Goal: Task Accomplishment & Management: Use online tool/utility

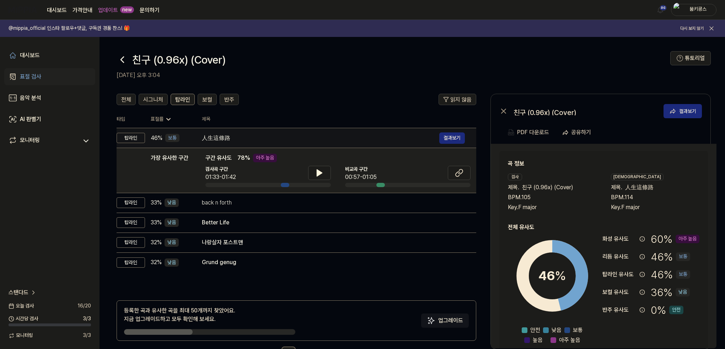
click at [228, 139] on div "人生這條路" at bounding box center [320, 138] width 237 height 9
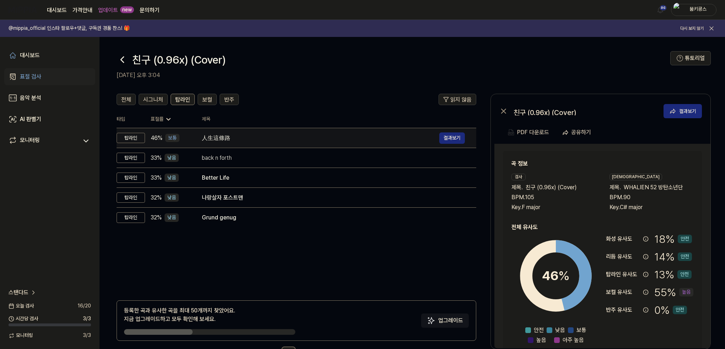
click at [287, 142] on div "人生這條路" at bounding box center [320, 138] width 237 height 9
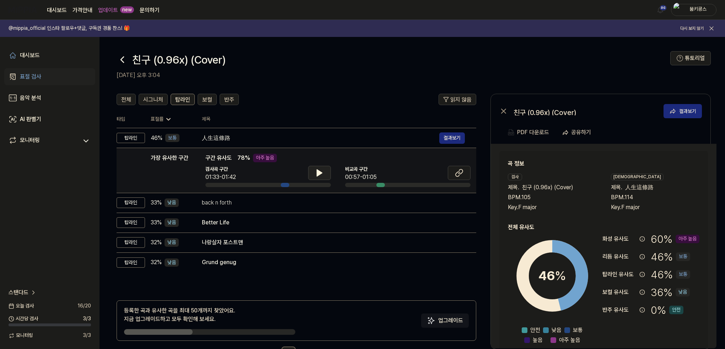
click at [315, 172] on icon at bounding box center [319, 173] width 9 height 9
click at [317, 172] on icon at bounding box center [317, 173] width 1 height 6
click at [123, 58] on icon at bounding box center [122, 60] width 3 height 6
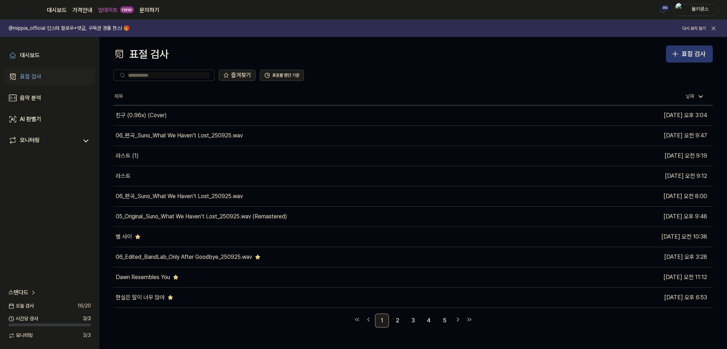
click at [691, 53] on div "표절 검사" at bounding box center [694, 54] width 24 height 10
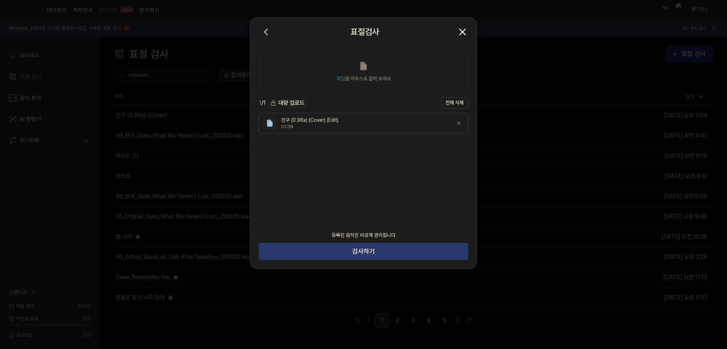
click at [366, 251] on button "검사하기" at bounding box center [364, 251] width 210 height 17
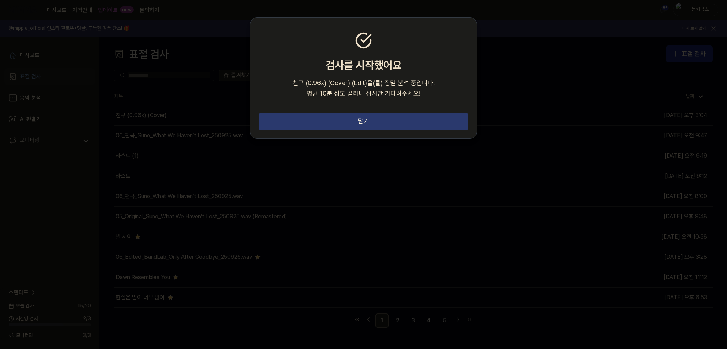
click at [371, 122] on button "닫기" at bounding box center [364, 121] width 210 height 17
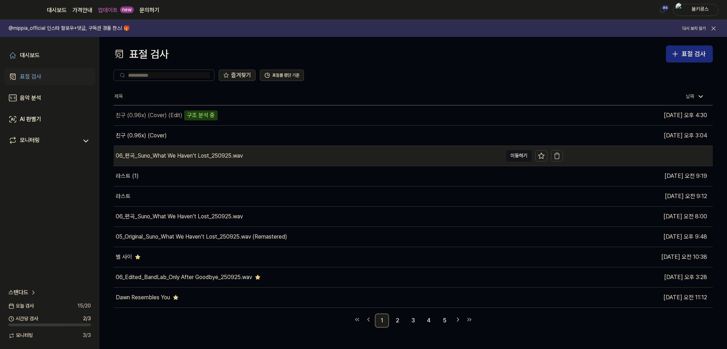
click at [425, 164] on div "06_편곡_Suno_What We Haven’t Lost_250925.wav" at bounding box center [308, 156] width 389 height 20
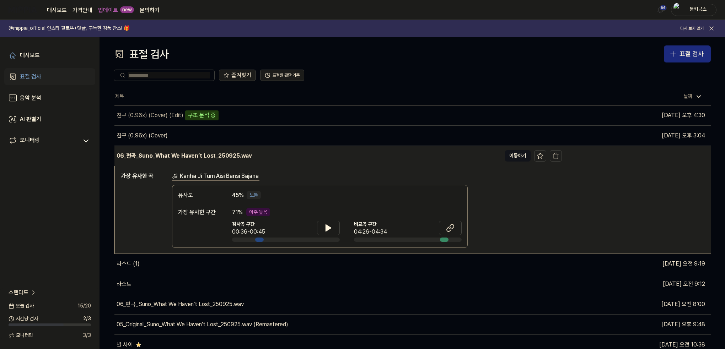
click at [357, 154] on div "06_편곡_Suno_What We Haven’t Lost_250925.wav" at bounding box center [307, 156] width 387 height 20
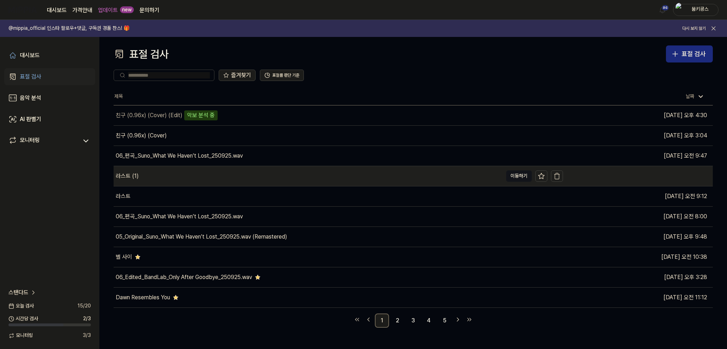
click at [348, 177] on div "라스트 (1)" at bounding box center [308, 176] width 389 height 20
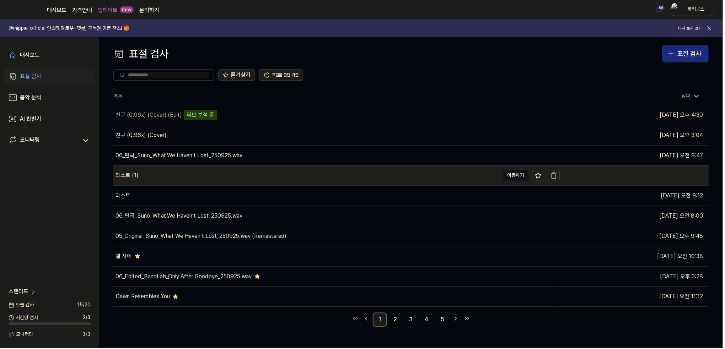
click at [348, 177] on div "라스트 (1)" at bounding box center [307, 176] width 387 height 20
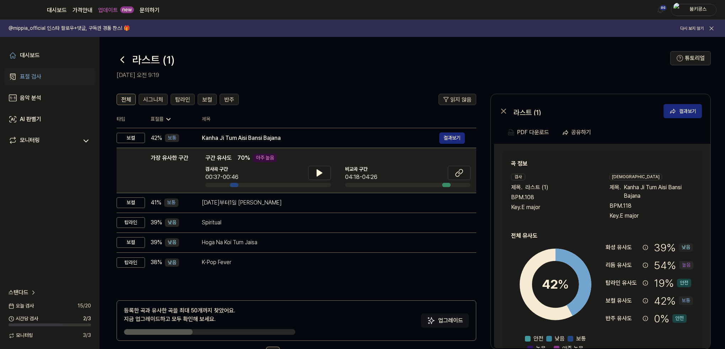
click at [124, 60] on icon at bounding box center [121, 59] width 11 height 11
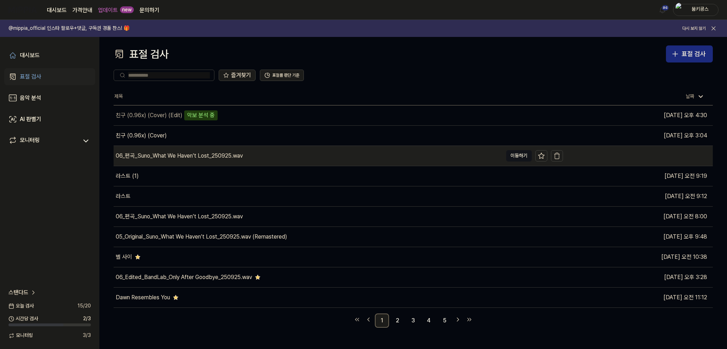
click at [276, 152] on div "06_편곡_Suno_What We Haven’t Lost_250925.wav" at bounding box center [308, 156] width 389 height 20
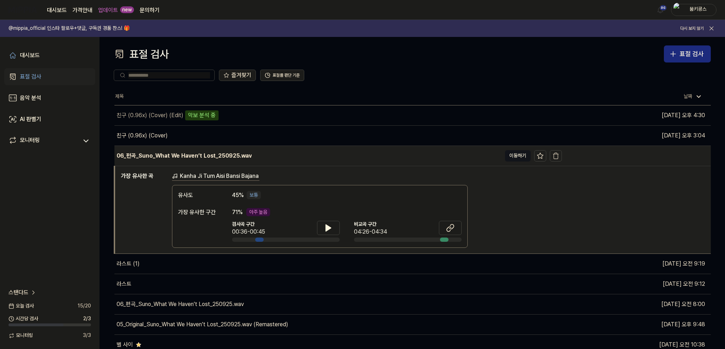
click at [155, 155] on div "06_편곡_Suno_What We Haven’t Lost_250925.wav" at bounding box center [183, 156] width 135 height 9
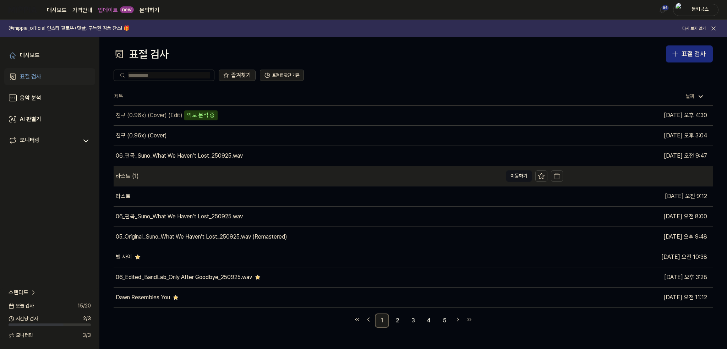
click at [192, 176] on div "라스트 (1)" at bounding box center [308, 176] width 389 height 20
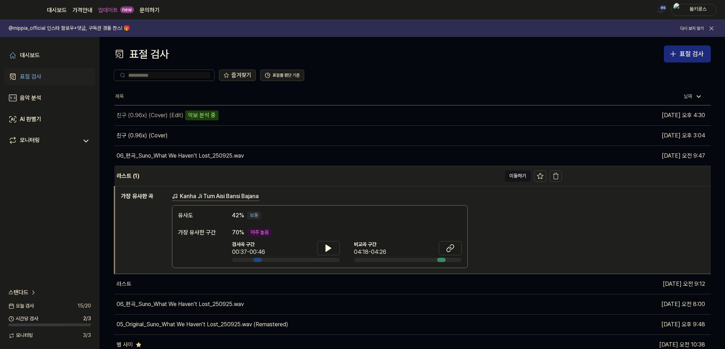
click at [190, 175] on div "라스트 (1)" at bounding box center [307, 176] width 387 height 20
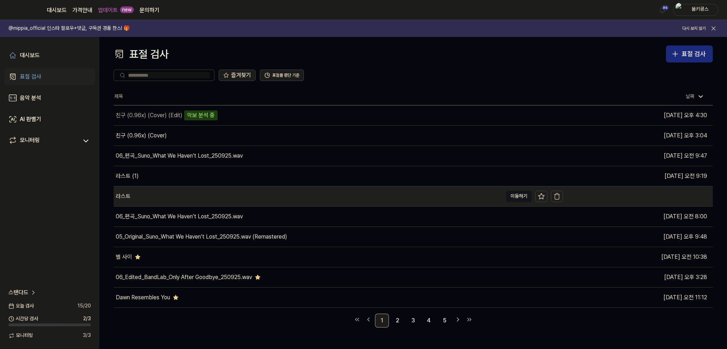
click at [185, 199] on div "라스트" at bounding box center [308, 196] width 389 height 20
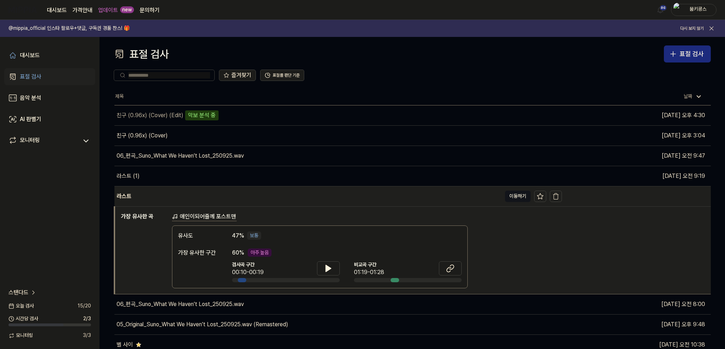
click at [185, 199] on div "라스트" at bounding box center [307, 196] width 387 height 20
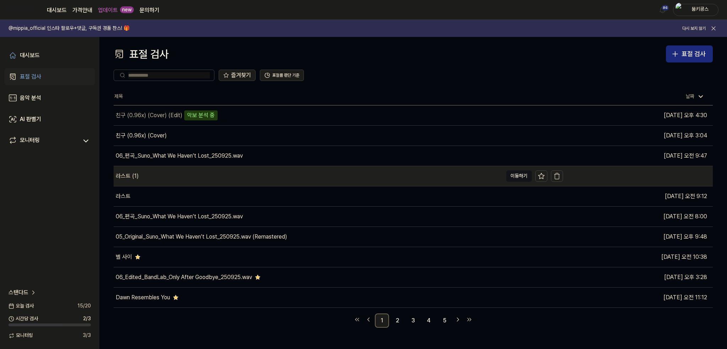
click at [169, 175] on div "라스트 (1)" at bounding box center [308, 176] width 389 height 20
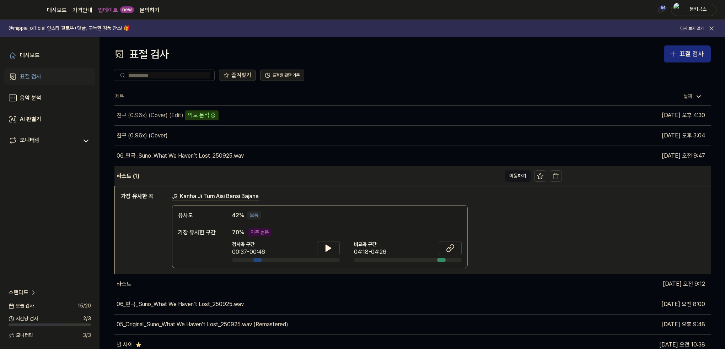
click at [169, 175] on div "라스트 (1)" at bounding box center [307, 176] width 387 height 20
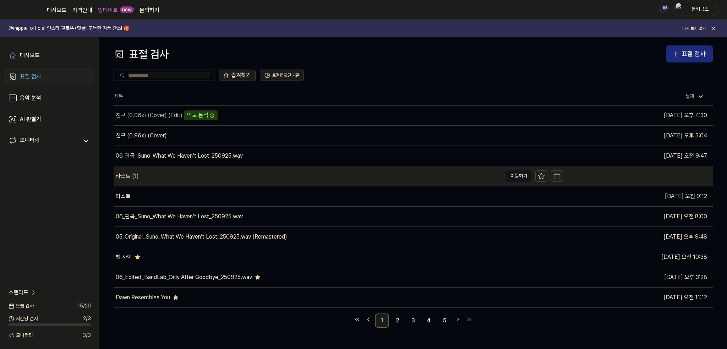
click at [558, 174] on icon "button" at bounding box center [557, 176] width 7 height 7
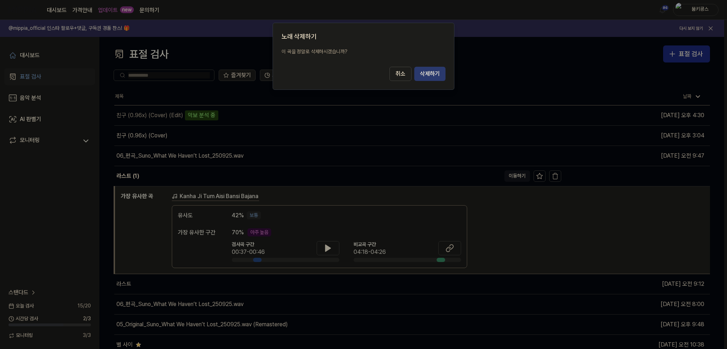
click at [433, 74] on button "삭제하기" at bounding box center [429, 74] width 31 height 14
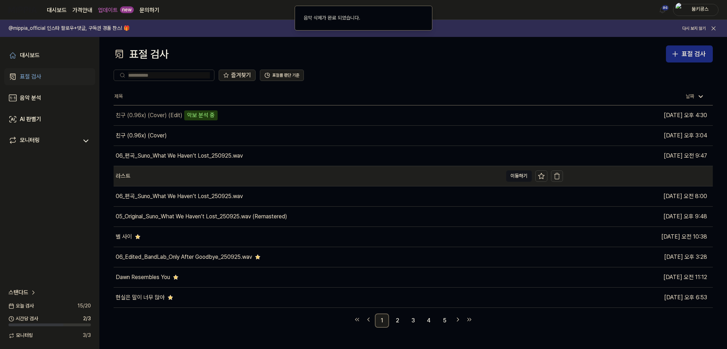
click at [561, 173] on button "button" at bounding box center [557, 175] width 12 height 11
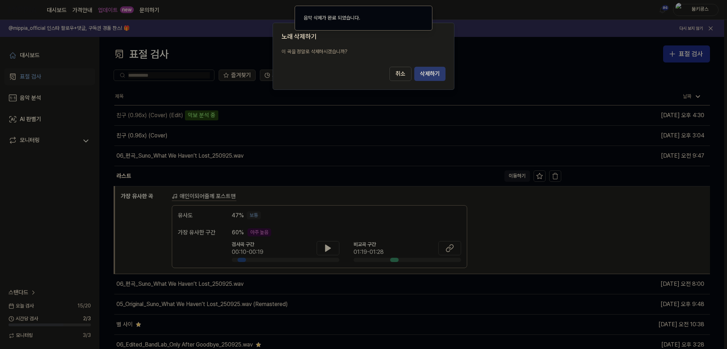
click at [433, 75] on button "삭제하기" at bounding box center [429, 74] width 31 height 14
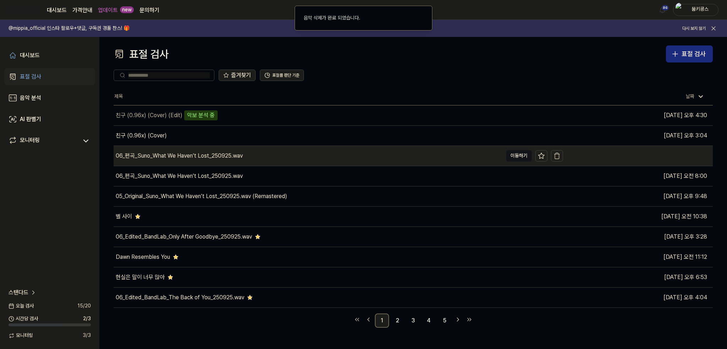
click at [494, 153] on div "06_편곡_Suno_What We Haven’t Lost_250925.wav" at bounding box center [308, 156] width 389 height 20
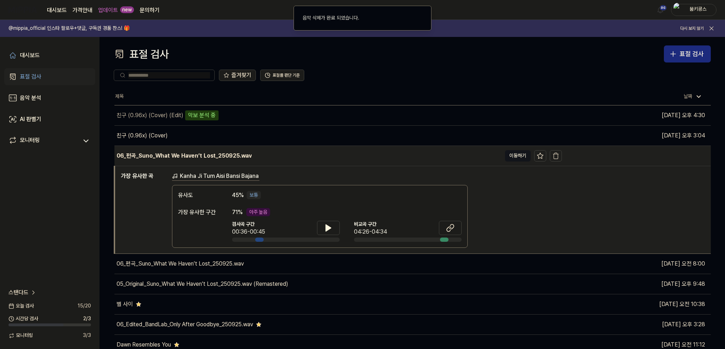
click at [479, 158] on div "06_편곡_Suno_What We Haven’t Lost_250925.wav" at bounding box center [307, 156] width 387 height 20
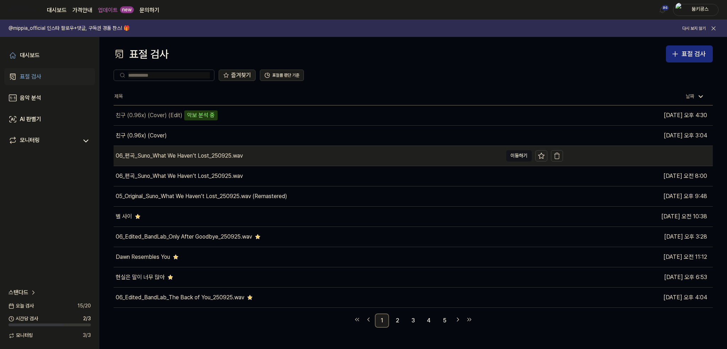
click at [543, 153] on icon at bounding box center [541, 155] width 7 height 7
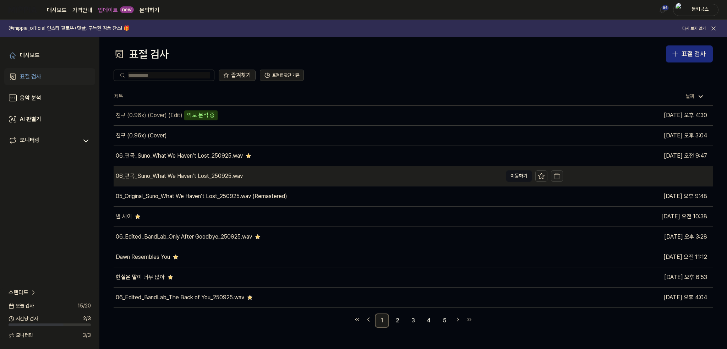
click at [559, 175] on icon "button" at bounding box center [557, 176] width 7 height 7
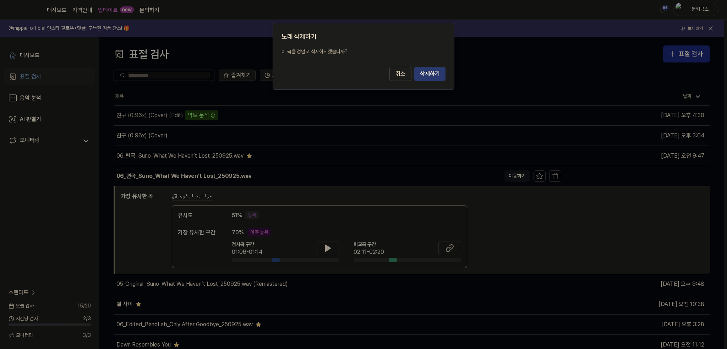
click at [433, 76] on button "삭제하기" at bounding box center [429, 74] width 31 height 14
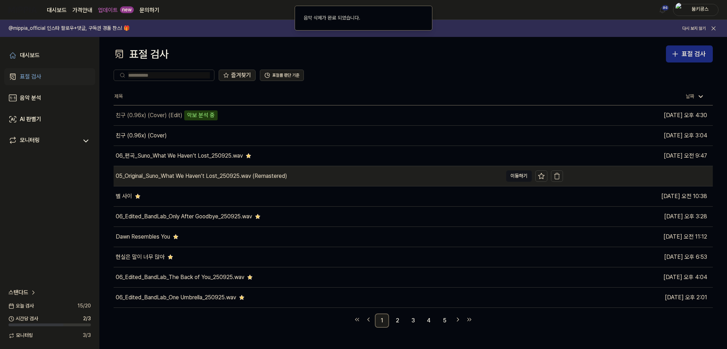
click at [303, 183] on div "05_Original_Suno_What We Haven’t Lost_250925.wav (Remastered)" at bounding box center [308, 176] width 389 height 20
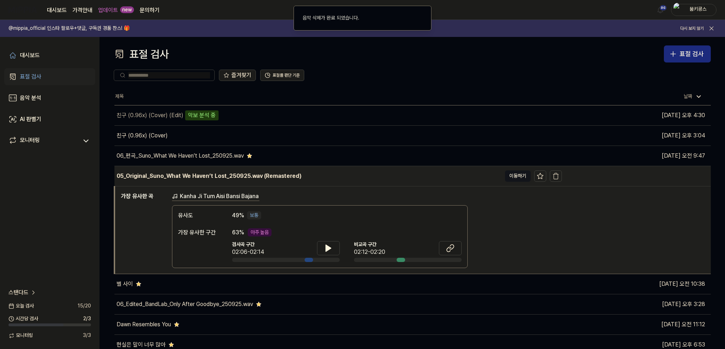
click at [303, 183] on div "05_Original_Suno_What We Haven’t Lost_250925.wav (Remastered)" at bounding box center [307, 176] width 387 height 20
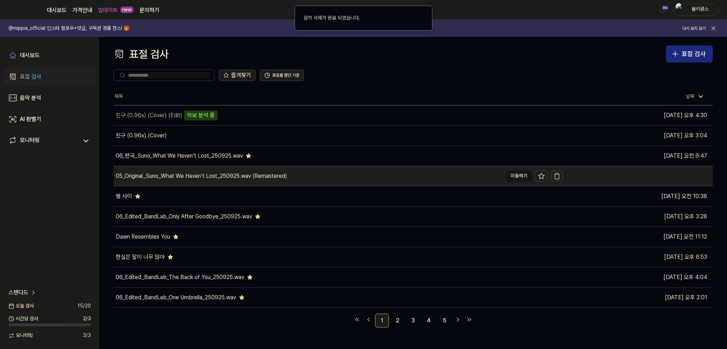
click at [557, 178] on icon "button" at bounding box center [557, 176] width 7 height 7
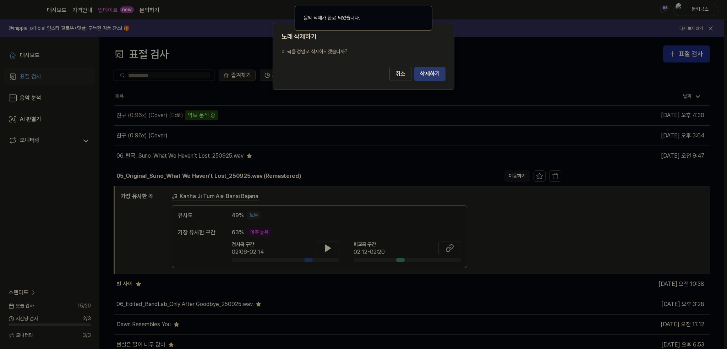
click at [433, 74] on button "삭제하기" at bounding box center [429, 74] width 31 height 14
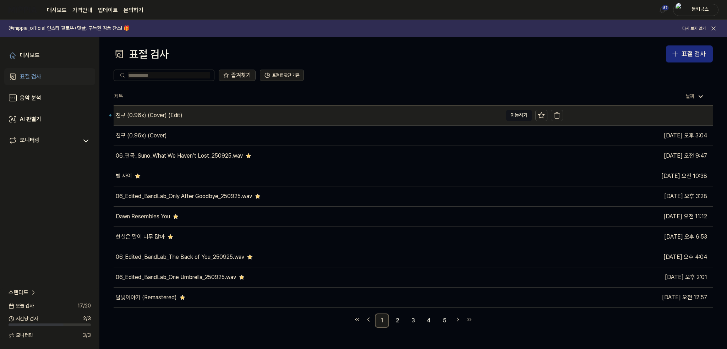
click at [275, 118] on div "친구 (0.96x) (Cover) (Edit)" at bounding box center [308, 115] width 389 height 20
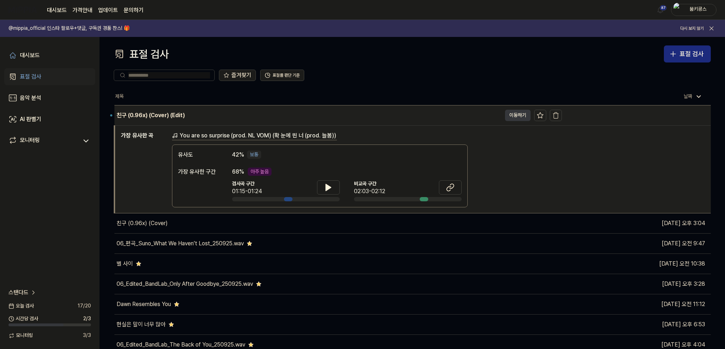
click at [514, 112] on button "이동하기" at bounding box center [518, 115] width 26 height 11
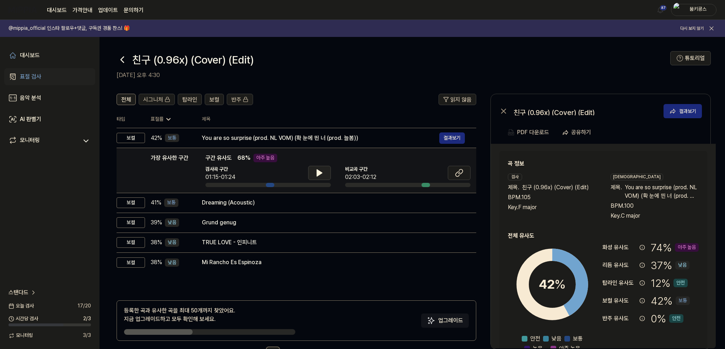
click at [322, 174] on icon at bounding box center [319, 173] width 9 height 9
click at [405, 5] on div "대시보드 가격안내 업데이트 문의하기 87 붐키콩스" at bounding box center [362, 10] width 707 height 20
click at [327, 169] on button at bounding box center [319, 173] width 23 height 14
click at [321, 171] on icon at bounding box center [319, 173] width 9 height 9
click at [460, 172] on icon at bounding box center [459, 173] width 9 height 9
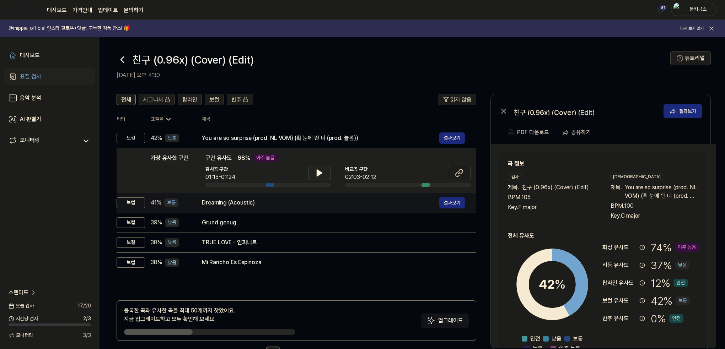
click at [254, 201] on div "Dreaming (Acoustic)" at bounding box center [320, 203] width 237 height 9
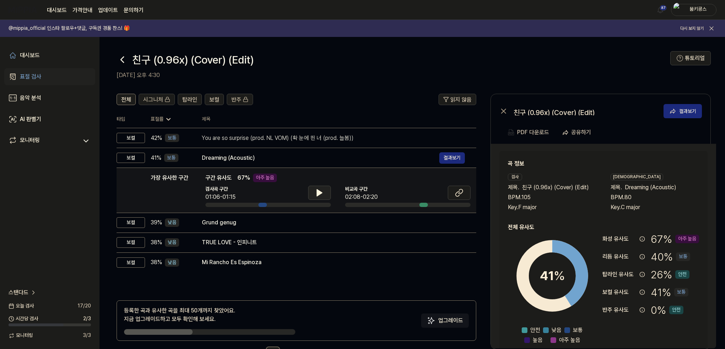
click at [318, 194] on icon at bounding box center [319, 193] width 5 height 6
click at [318, 194] on icon at bounding box center [317, 193] width 1 height 6
click at [456, 196] on icon at bounding box center [457, 194] width 4 height 5
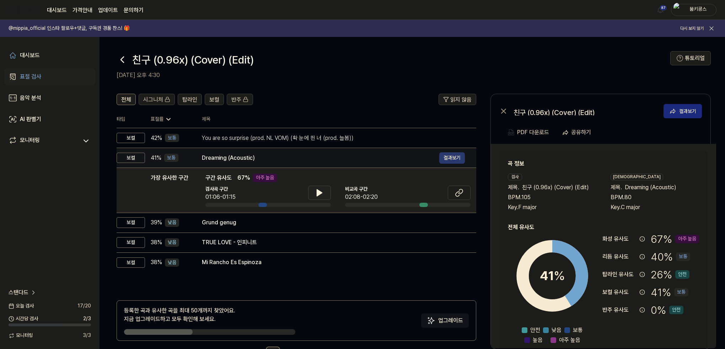
click at [458, 159] on button "결과보기" at bounding box center [452, 157] width 26 height 11
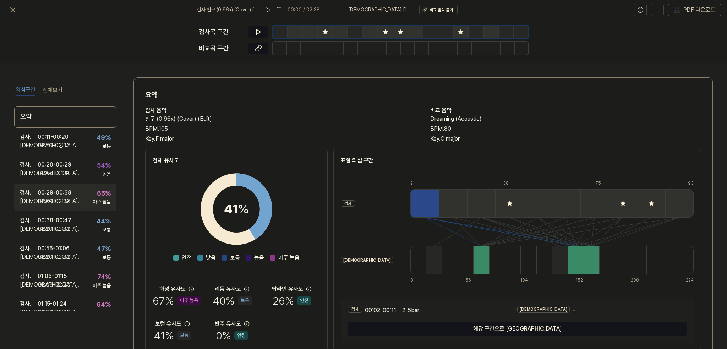
click at [59, 198] on div "02:20 - 02:32" at bounding box center [54, 201] width 32 height 9
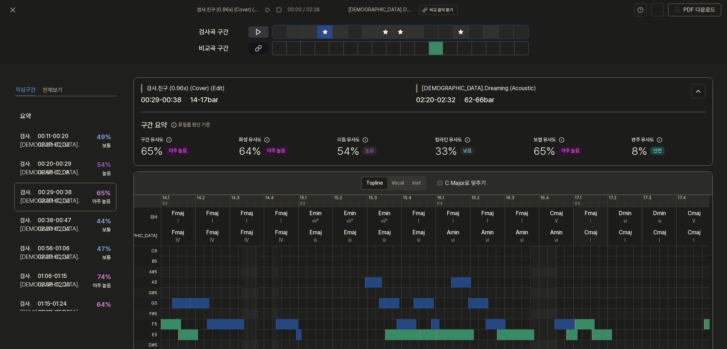
click at [256, 28] on button at bounding box center [259, 31] width 20 height 11
click at [255, 48] on icon at bounding box center [258, 48] width 7 height 7
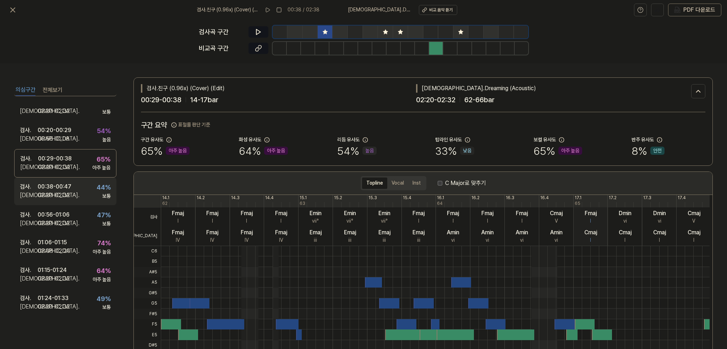
scroll to position [36, 0]
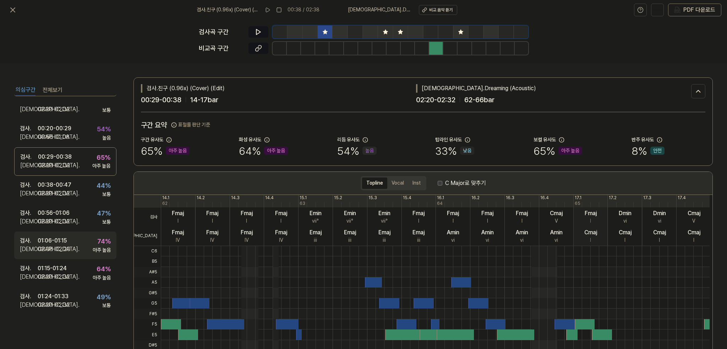
click at [77, 240] on div "검사 . 01:06 - 01:15 비교 . 02:08 - 02:20 74 % 아주 높음" at bounding box center [65, 246] width 102 height 28
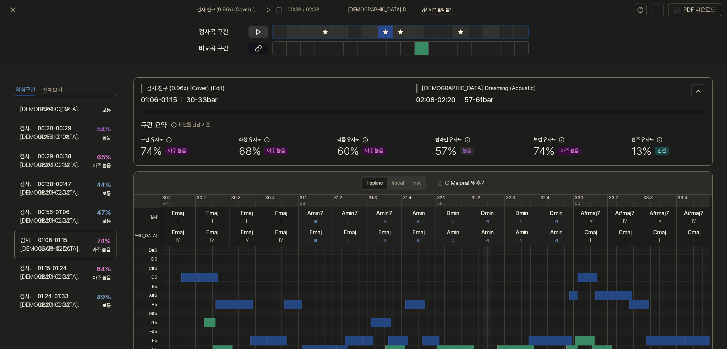
click at [256, 31] on icon at bounding box center [258, 31] width 4 height 5
click at [256, 31] on icon at bounding box center [258, 31] width 7 height 7
click at [261, 45] on icon at bounding box center [260, 47] width 4 height 4
click at [76, 271] on div "검사 . 01:15 - 01:24 비교 . 02:20 - 02:32 64 % 아주 높음" at bounding box center [65, 273] width 102 height 28
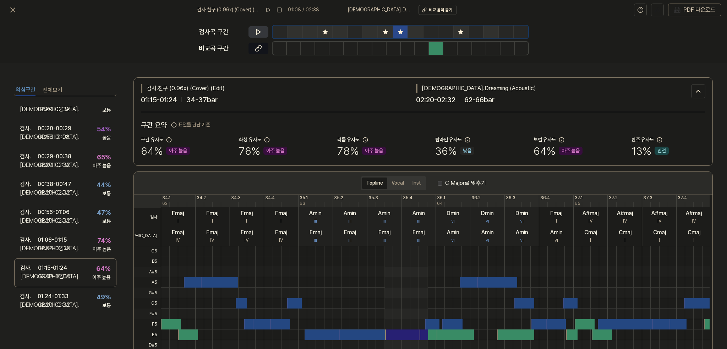
click at [259, 28] on button at bounding box center [259, 31] width 20 height 11
click at [260, 29] on icon at bounding box center [258, 31] width 7 height 7
click at [259, 47] on icon at bounding box center [258, 48] width 7 height 7
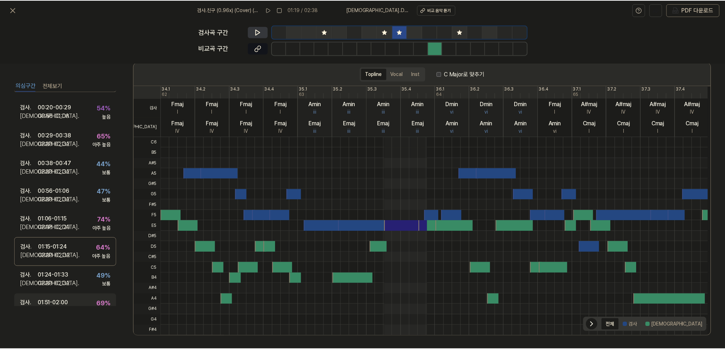
scroll to position [95, 0]
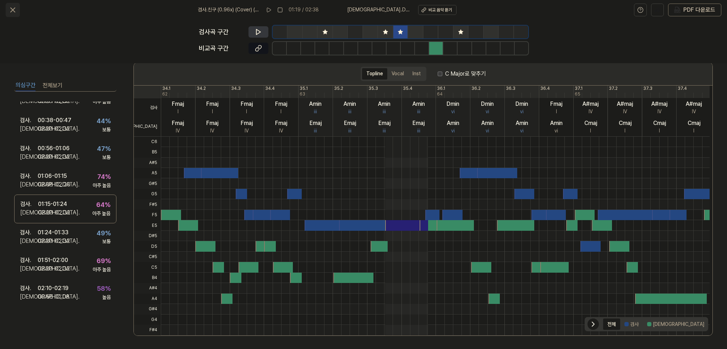
click at [14, 11] on icon at bounding box center [13, 10] width 4 height 4
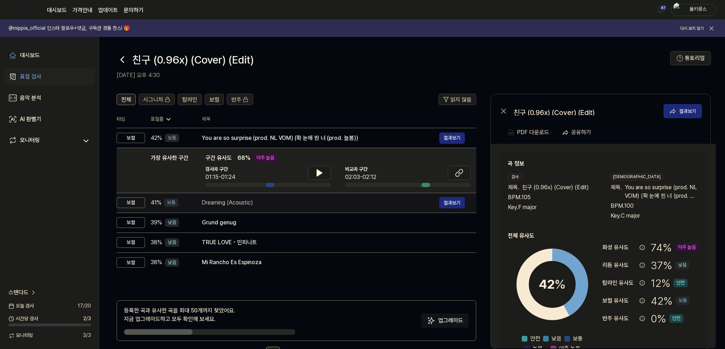
click at [235, 201] on div "Dreaming (Acoustic)" at bounding box center [320, 203] width 237 height 9
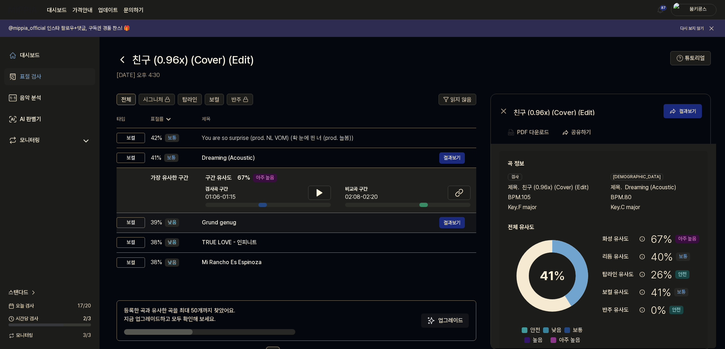
click at [234, 220] on div "Grund genug" at bounding box center [320, 222] width 237 height 9
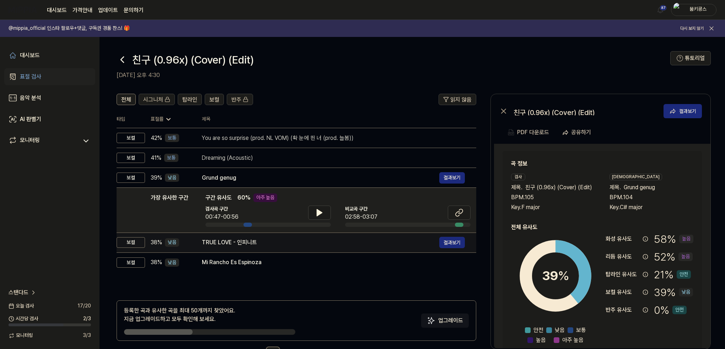
click at [284, 243] on div "TRUE LOVE - 인피니트" at bounding box center [320, 242] width 237 height 9
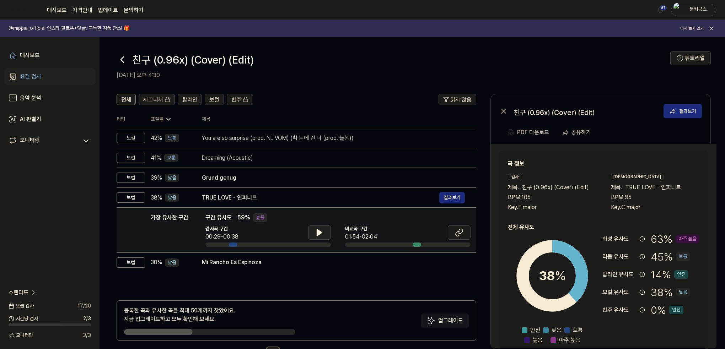
click at [320, 232] on icon at bounding box center [319, 232] width 5 height 6
click at [320, 232] on icon at bounding box center [320, 233] width 1 height 6
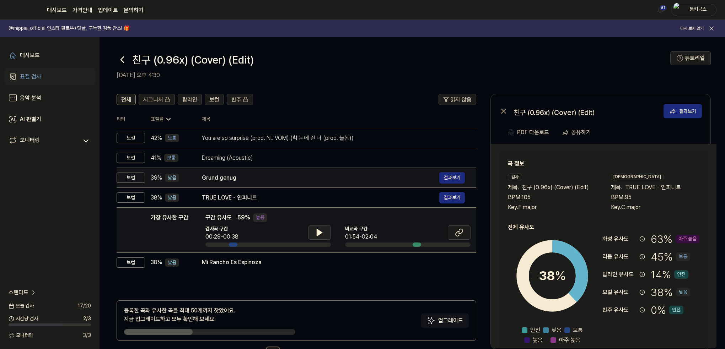
click at [263, 182] on div "Grund genug 결과보기" at bounding box center [333, 177] width 263 height 11
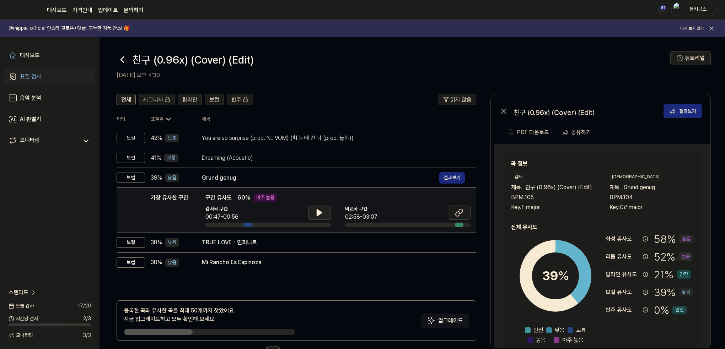
click at [322, 214] on icon at bounding box center [319, 212] width 9 height 9
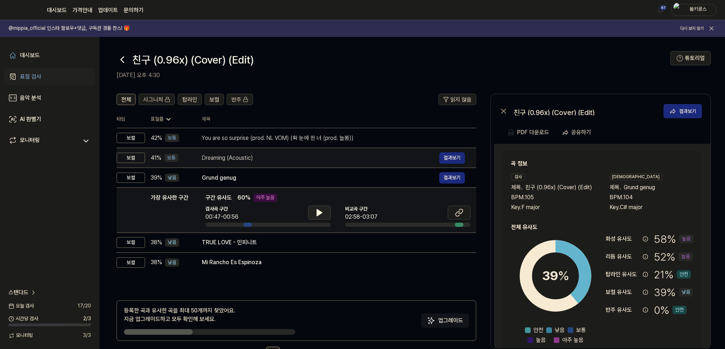
click at [250, 158] on div "Dreaming (Acoustic)" at bounding box center [320, 158] width 237 height 9
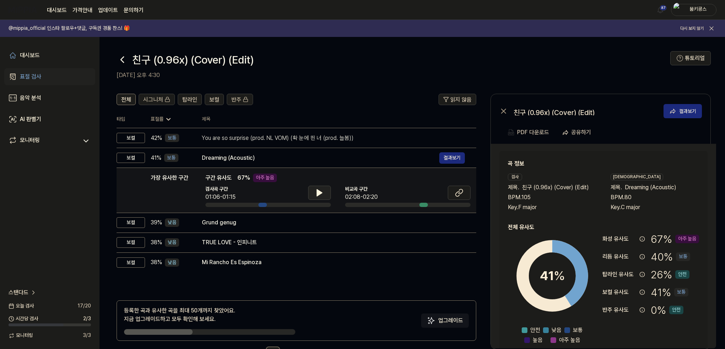
click at [313, 194] on button at bounding box center [319, 193] width 23 height 14
click at [314, 194] on button at bounding box center [319, 193] width 23 height 14
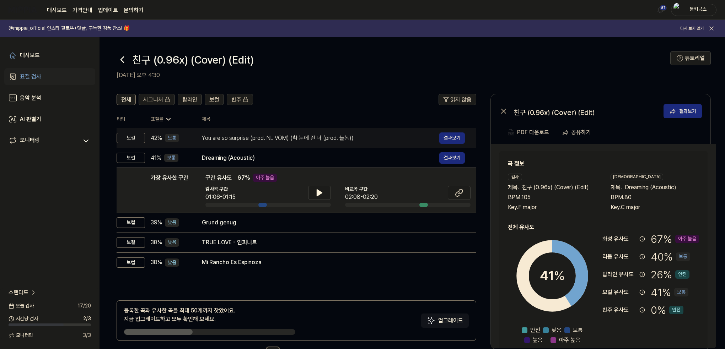
click at [273, 141] on div "You are so surprise (prod. NL VOM) (확 눈에 띈 너 (prod. 늘봄))" at bounding box center [320, 138] width 237 height 9
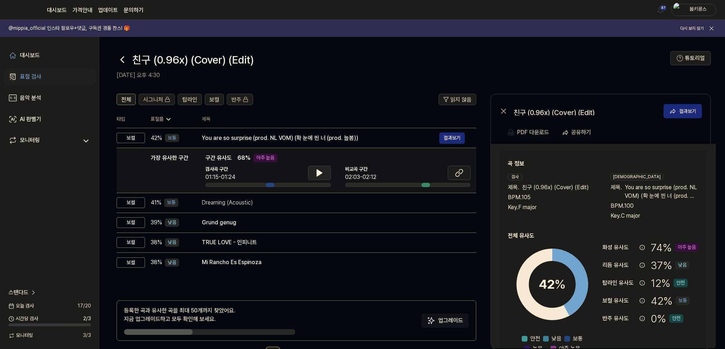
click at [313, 166] on button at bounding box center [319, 173] width 23 height 14
click at [316, 170] on icon at bounding box center [319, 173] width 9 height 9
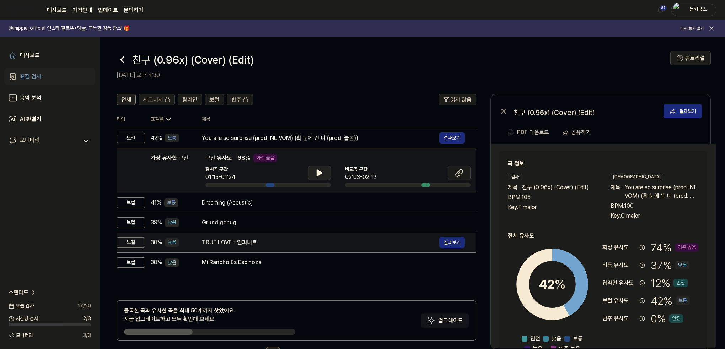
click at [244, 239] on div "TRUE LOVE - 인피니트" at bounding box center [320, 242] width 237 height 9
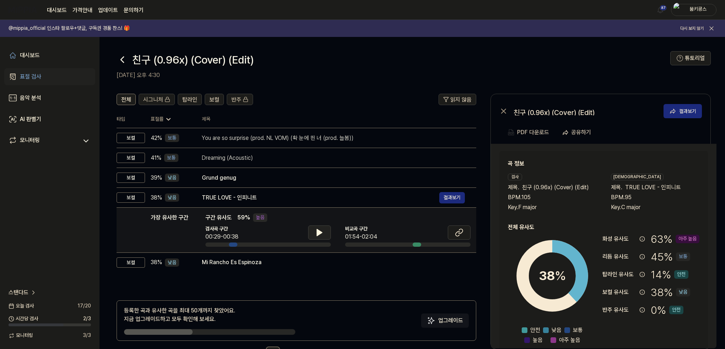
click at [315, 233] on icon at bounding box center [319, 232] width 9 height 9
click at [320, 234] on icon at bounding box center [320, 233] width 1 height 6
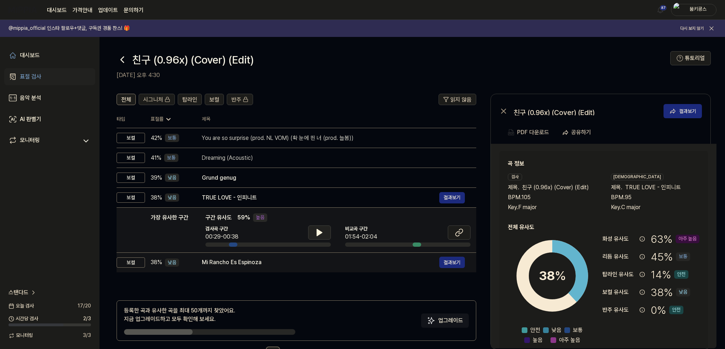
click at [287, 263] on div "Mi Rancho Es Espinoza" at bounding box center [320, 262] width 237 height 9
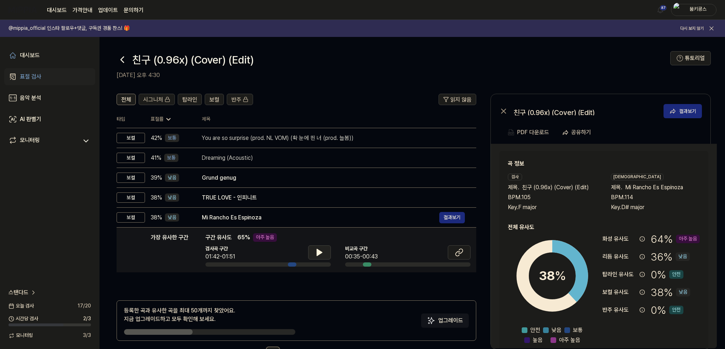
click at [320, 249] on icon at bounding box center [319, 252] width 9 height 9
click at [319, 249] on icon at bounding box center [319, 252] width 9 height 9
click at [458, 255] on icon at bounding box center [457, 253] width 4 height 5
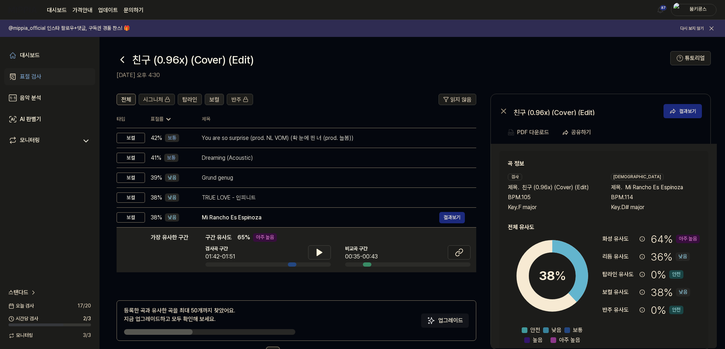
click at [216, 102] on span "보컬" at bounding box center [214, 100] width 10 height 9
click at [190, 100] on span "탑라인" at bounding box center [189, 100] width 15 height 9
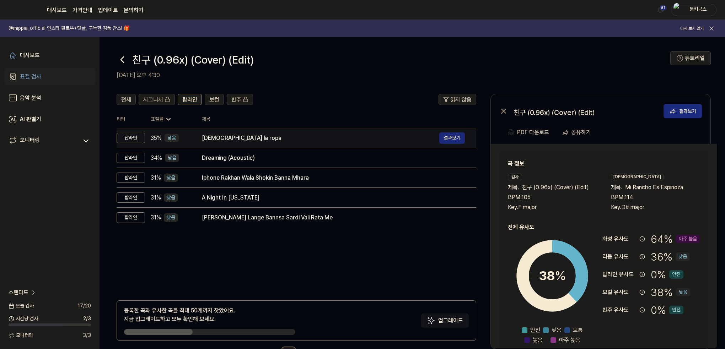
drag, startPoint x: 246, startPoint y: 139, endPoint x: 256, endPoint y: 147, distance: 13.1
click at [246, 138] on div "[DEMOGRAPHIC_DATA] la ropa" at bounding box center [320, 138] width 237 height 9
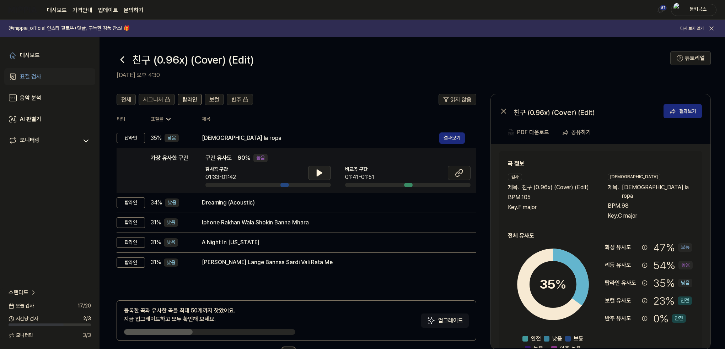
click at [322, 174] on icon at bounding box center [319, 173] width 9 height 9
click at [321, 167] on button at bounding box center [319, 173] width 23 height 14
click at [458, 173] on icon at bounding box center [460, 171] width 4 height 5
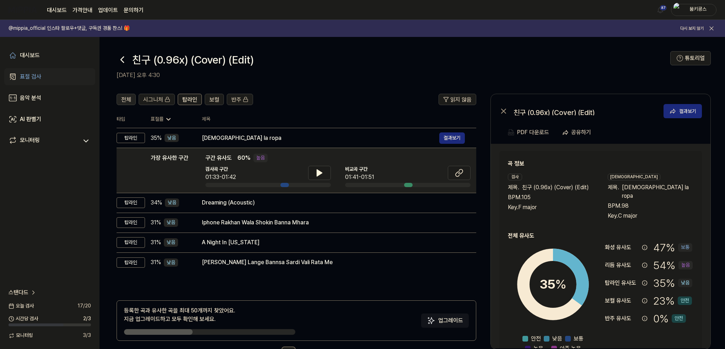
click at [130, 102] on span "전체" at bounding box center [126, 100] width 10 height 9
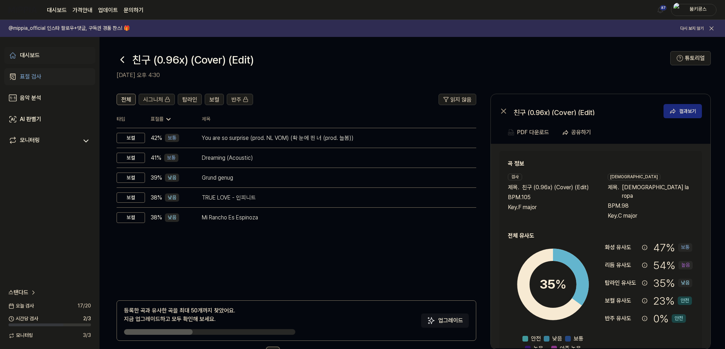
click at [37, 56] on div "대시보드" at bounding box center [30, 55] width 20 height 9
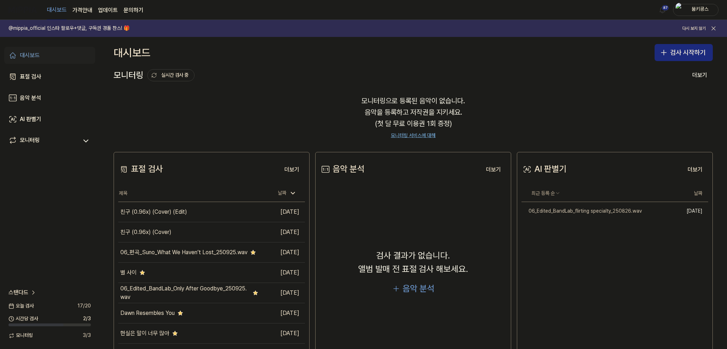
click at [497, 72] on div "모니터링 실시간 검사 중 더보기" at bounding box center [414, 75] width 600 height 11
click at [667, 55] on button "검사 시작하기" at bounding box center [684, 52] width 58 height 17
click at [667, 69] on button "표절 검사" at bounding box center [667, 72] width 79 height 13
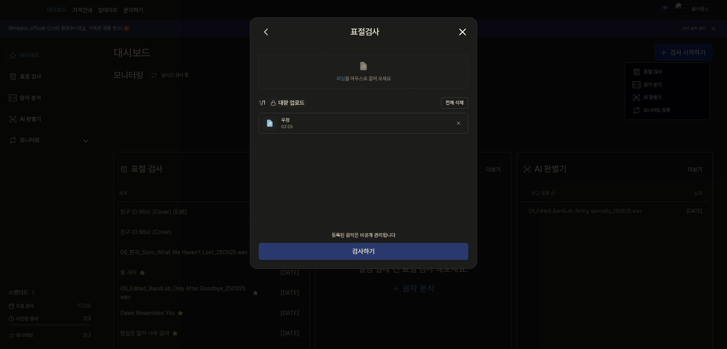
click at [357, 253] on button "검사하기" at bounding box center [364, 251] width 210 height 17
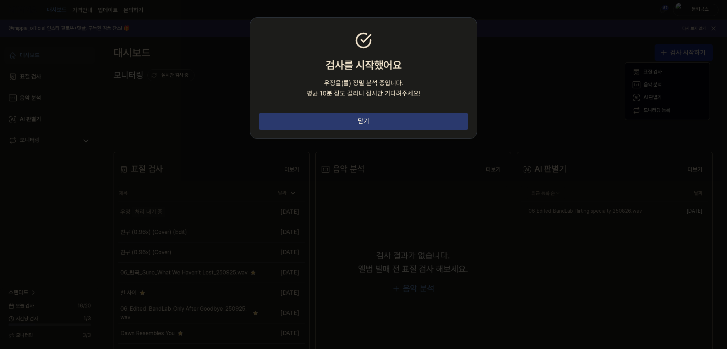
click at [391, 125] on button "닫기" at bounding box center [364, 121] width 210 height 17
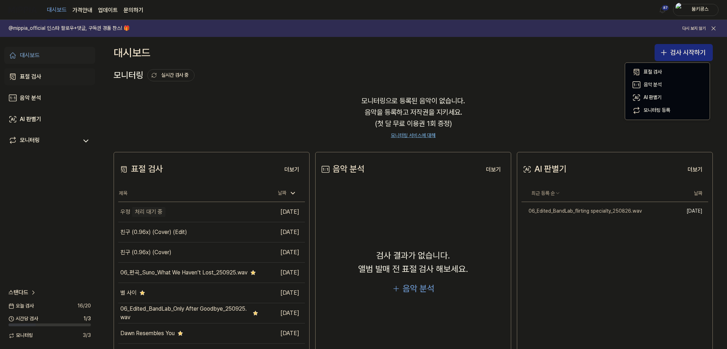
click at [42, 78] on link "표절 검사" at bounding box center [49, 76] width 91 height 17
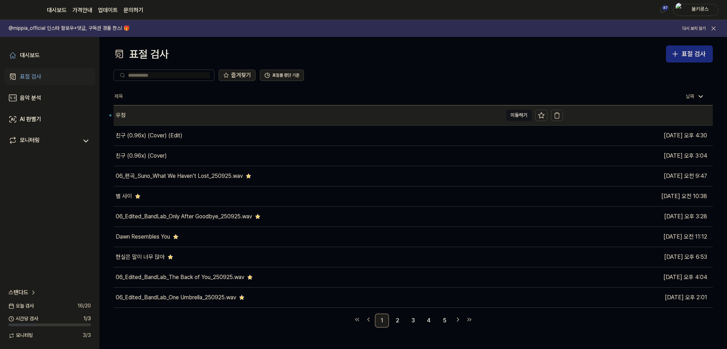
click at [207, 121] on div "우정" at bounding box center [308, 115] width 389 height 20
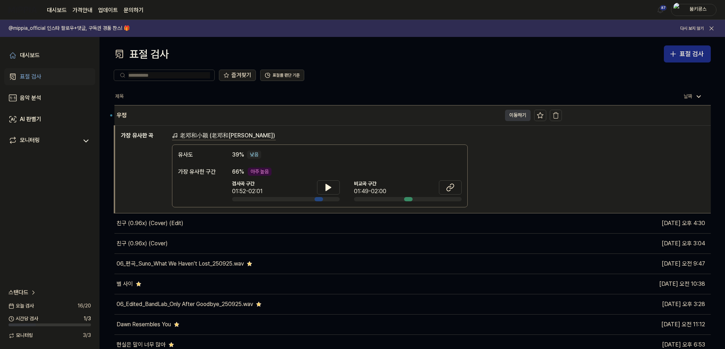
click at [519, 115] on button "이동하기" at bounding box center [518, 115] width 26 height 11
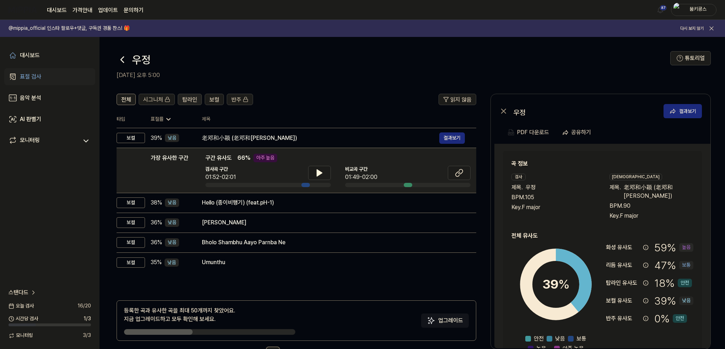
click at [185, 102] on span "탑라인" at bounding box center [189, 100] width 15 height 9
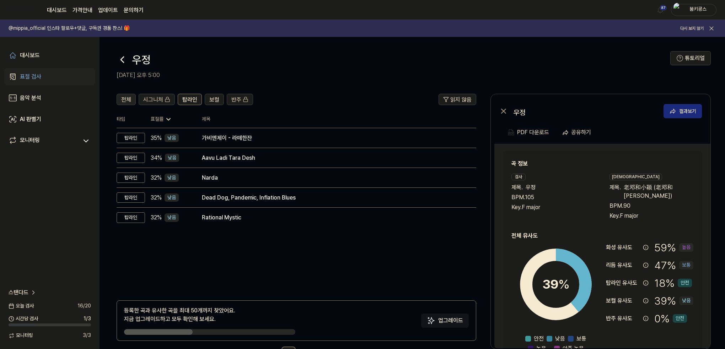
click at [120, 102] on button "전체" at bounding box center [125, 99] width 19 height 11
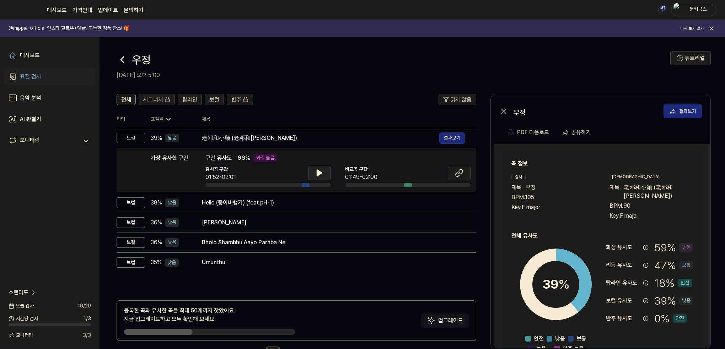
click at [324, 175] on button at bounding box center [319, 173] width 23 height 14
click at [321, 172] on icon at bounding box center [320, 173] width 1 height 6
click at [460, 175] on icon at bounding box center [459, 173] width 9 height 9
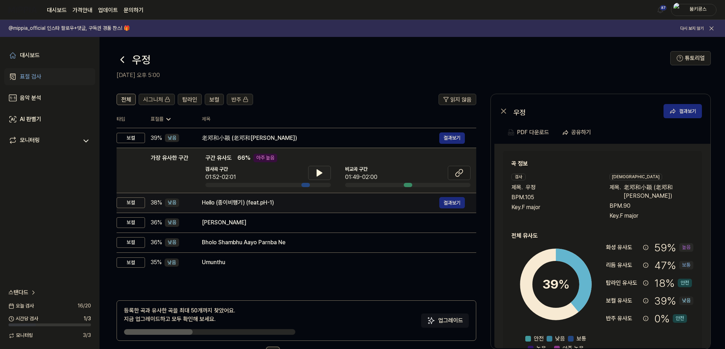
click at [249, 199] on div "Hello (종이비행기) (feat.pH-1)" at bounding box center [320, 203] width 237 height 9
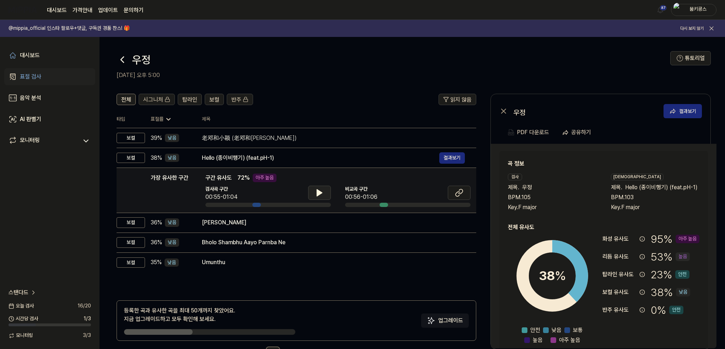
click at [315, 195] on icon at bounding box center [319, 193] width 9 height 9
click at [455, 190] on icon at bounding box center [459, 193] width 9 height 9
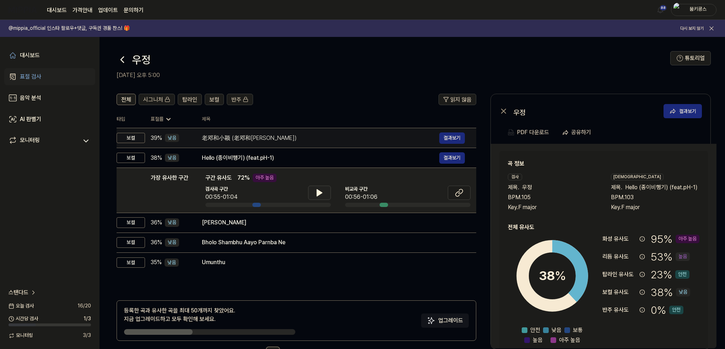
click at [358, 144] on td "老邓和小颖 (老邓和小颖) 결과보기" at bounding box center [333, 138] width 286 height 20
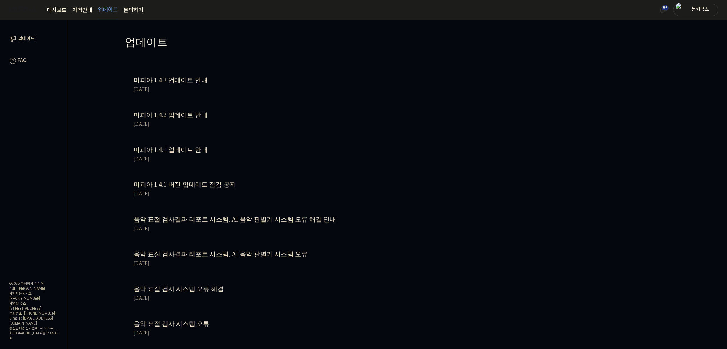
click at [200, 88] on div "2025.09.24." at bounding box center [255, 90] width 242 height 8
click at [194, 83] on link "미피아 1.4.3 업데이트 안내" at bounding box center [255, 80] width 242 height 10
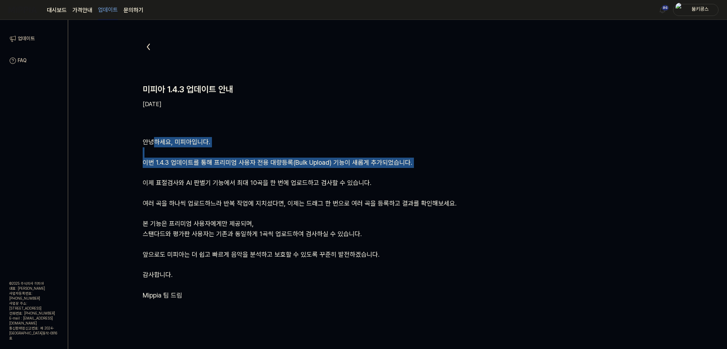
drag, startPoint x: 154, startPoint y: 140, endPoint x: 235, endPoint y: 169, distance: 86.2
click at [235, 169] on div "안녕하세요, 미피아입니다. 이번 1.4.3 업데이트를 통해 프리미엄 사용자 전용 대량등록(Bulk Upload) 기능이 새롭게 추가되었습니다.…" at bounding box center [398, 219] width 510 height 164
click at [148, 46] on icon at bounding box center [148, 47] width 2 height 6
